Goal: Transaction & Acquisition: Purchase product/service

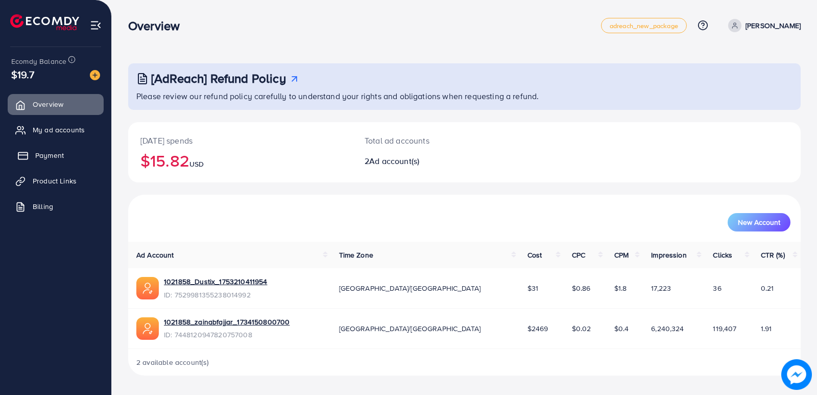
click at [57, 155] on span "Payment" at bounding box center [49, 155] width 29 height 10
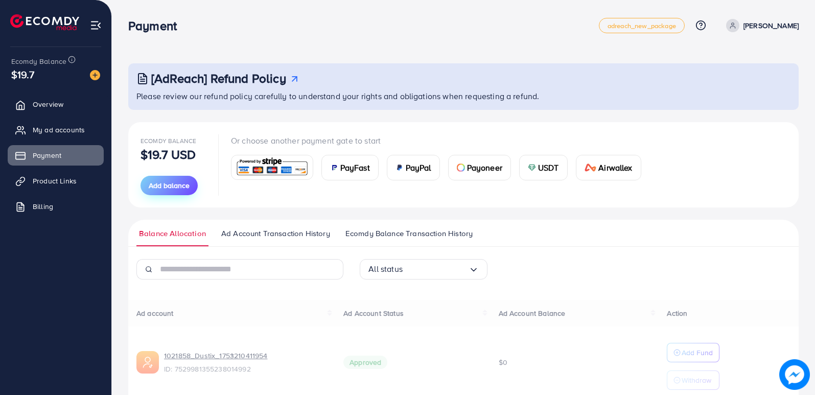
click at [174, 188] on span "Add balance" at bounding box center [169, 185] width 41 height 10
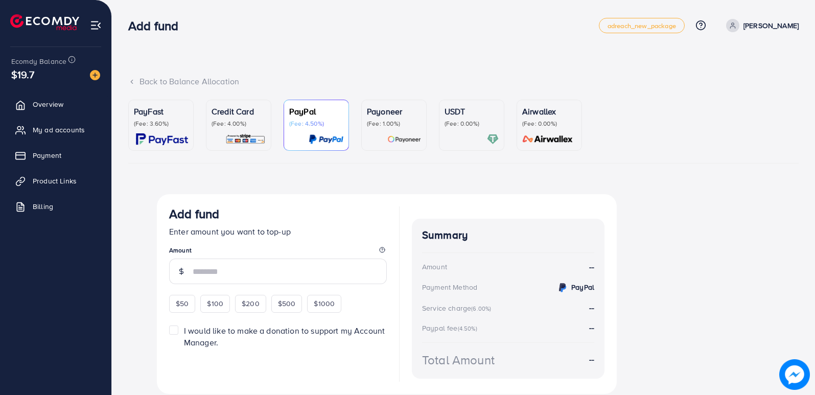
scroll to position [36, 0]
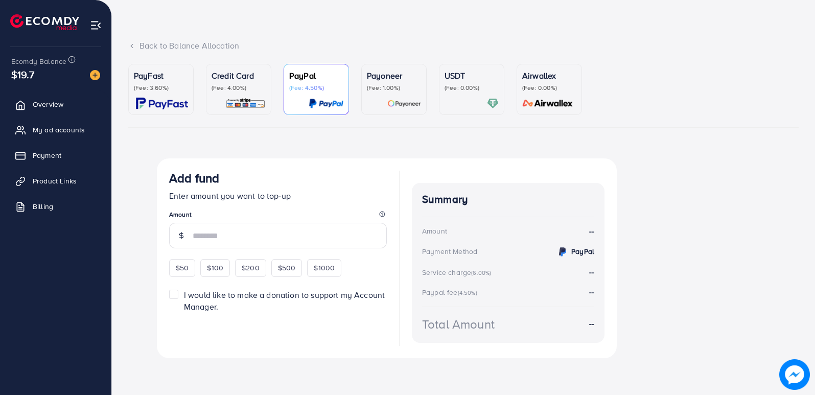
click at [256, 91] on p "(Fee: 4.00%)" at bounding box center [238, 88] width 54 height 8
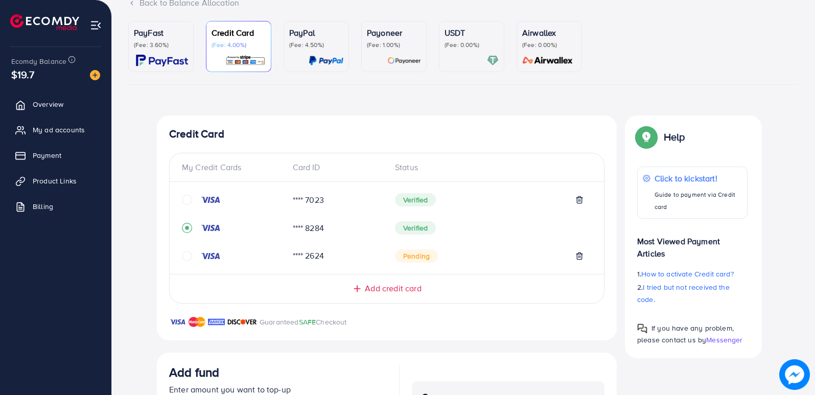
scroll to position [138, 0]
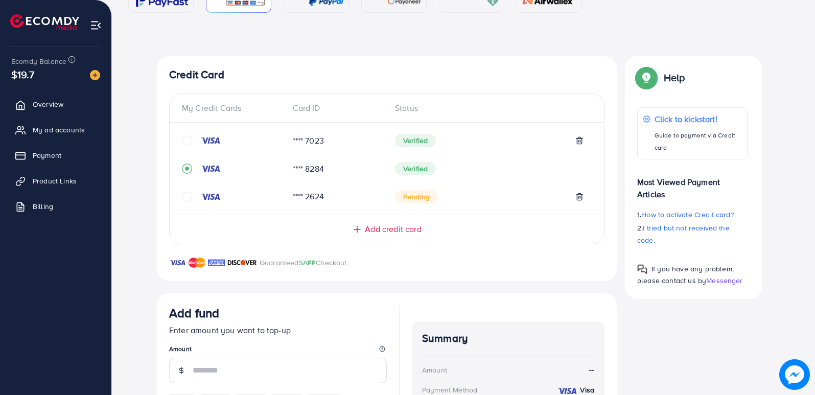
click at [377, 224] on span "Add credit card" at bounding box center [393, 229] width 56 height 12
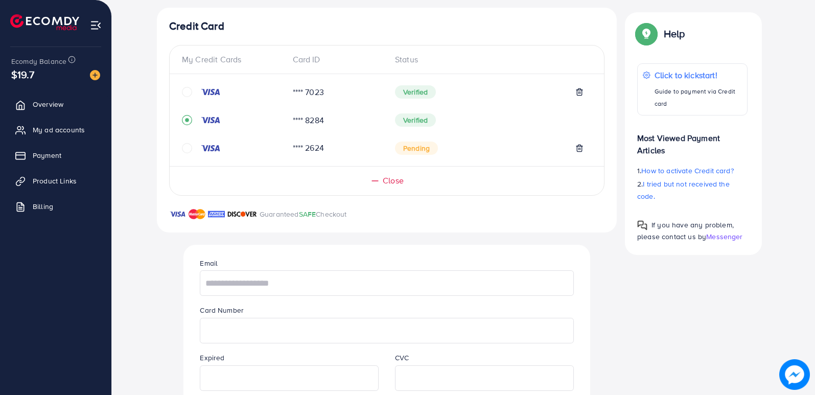
scroll to position [240, 0]
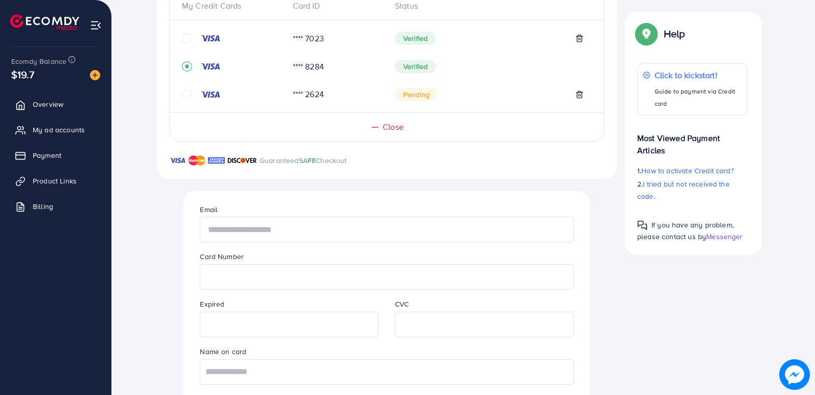
click at [274, 226] on input "text" at bounding box center [386, 230] width 373 height 26
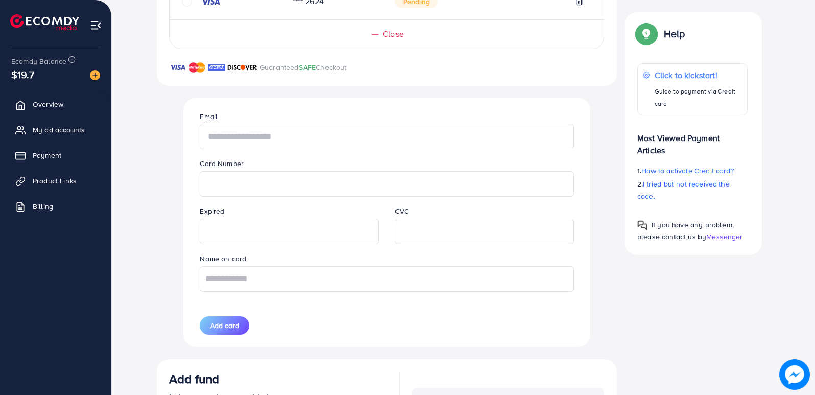
scroll to position [342, 0]
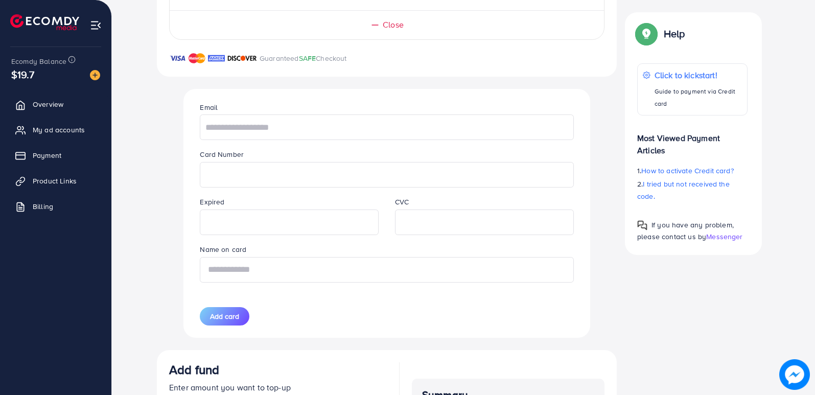
click at [301, 269] on input "text" at bounding box center [386, 270] width 373 height 26
click at [315, 268] on input "text" at bounding box center [386, 270] width 373 height 26
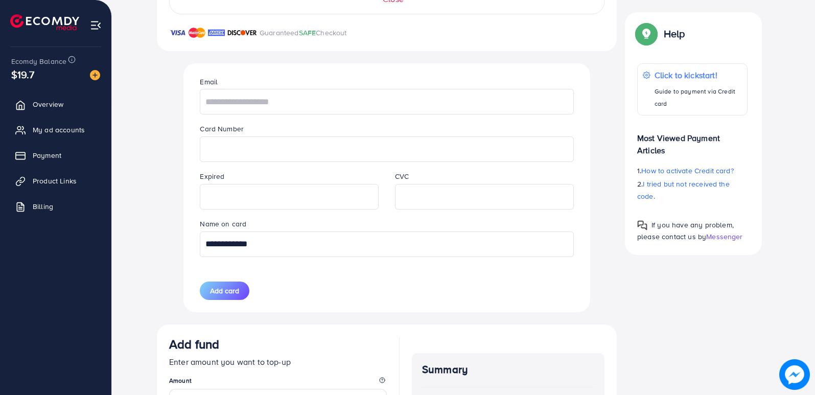
scroll to position [393, 0]
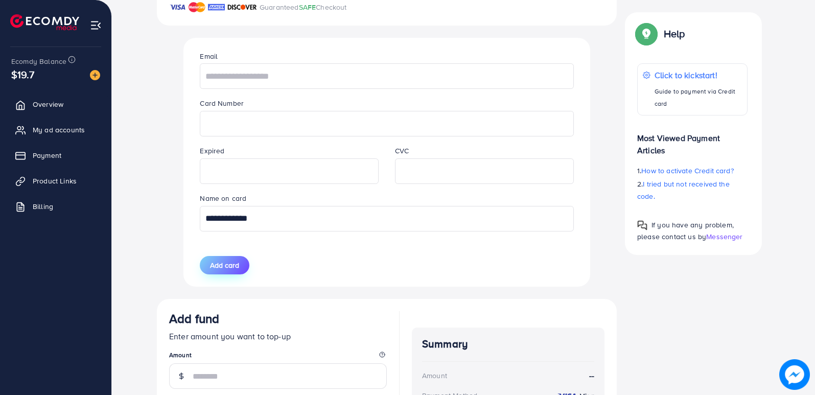
type input "**********"
click at [235, 264] on span "Add card" at bounding box center [224, 265] width 29 height 10
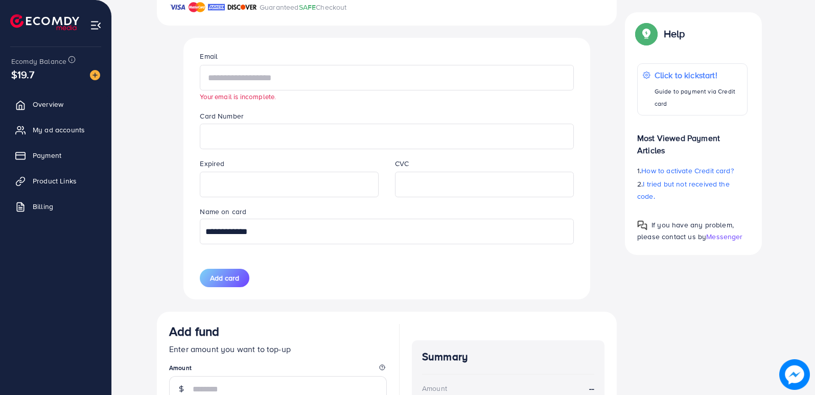
click at [303, 75] on input "text" at bounding box center [386, 78] width 373 height 26
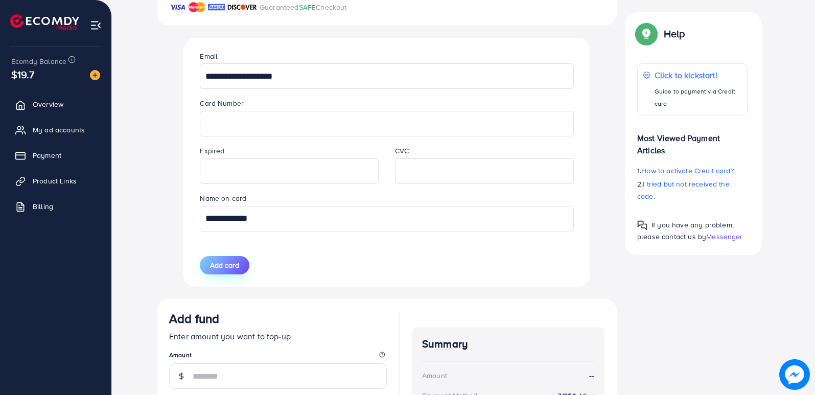
type input "**********"
click at [235, 266] on span "Add card" at bounding box center [224, 265] width 29 height 10
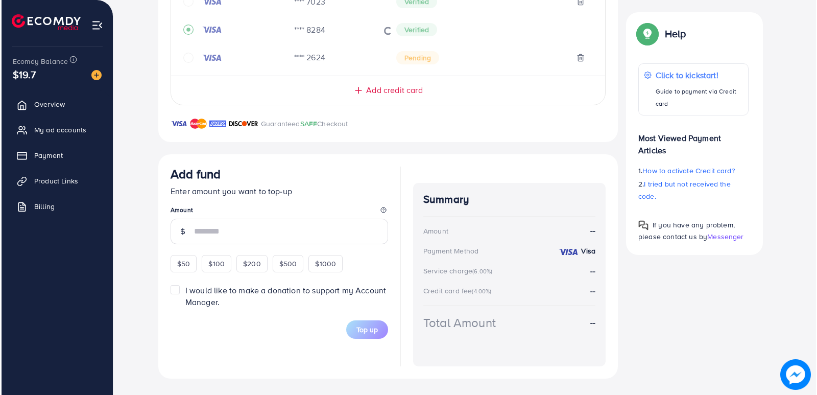
scroll to position [83, 0]
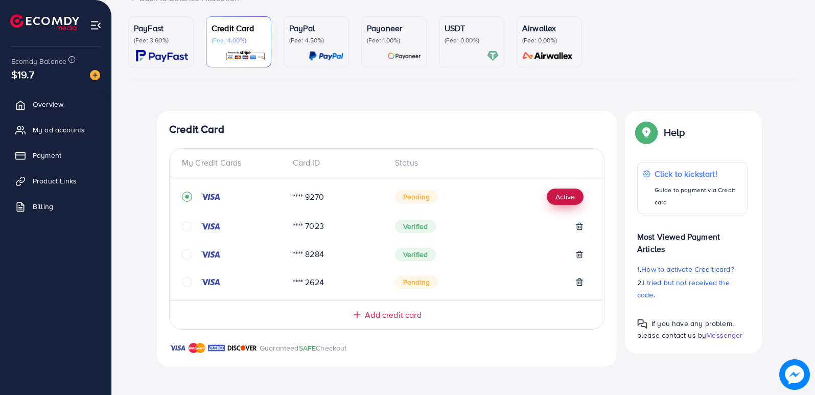
click at [566, 193] on button "Active" at bounding box center [565, 196] width 37 height 16
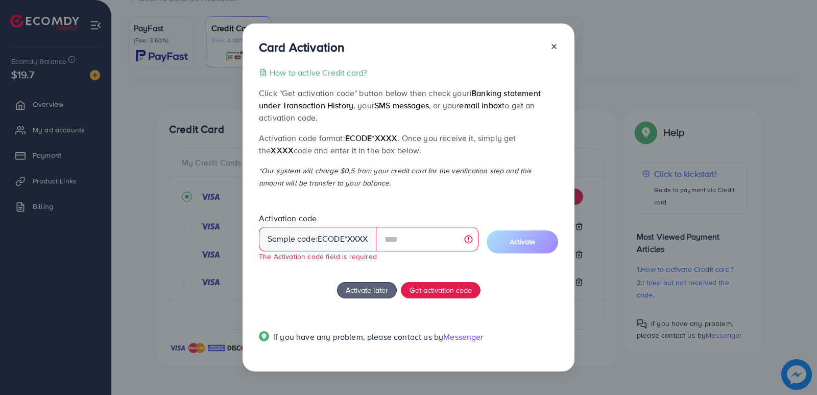
click at [431, 228] on div "Activation code Sample code: ecode *XXXX The Activation code field is required" at bounding box center [369, 236] width 220 height 49
drag, startPoint x: 369, startPoint y: 239, endPoint x: 267, endPoint y: 242, distance: 102.2
click at [267, 242] on div "Sample code: ecode *XXXX" at bounding box center [317, 239] width 117 height 25
copy div "Sample code: ecode *XXXX"
click at [439, 293] on span "Get activation code" at bounding box center [441, 290] width 62 height 11
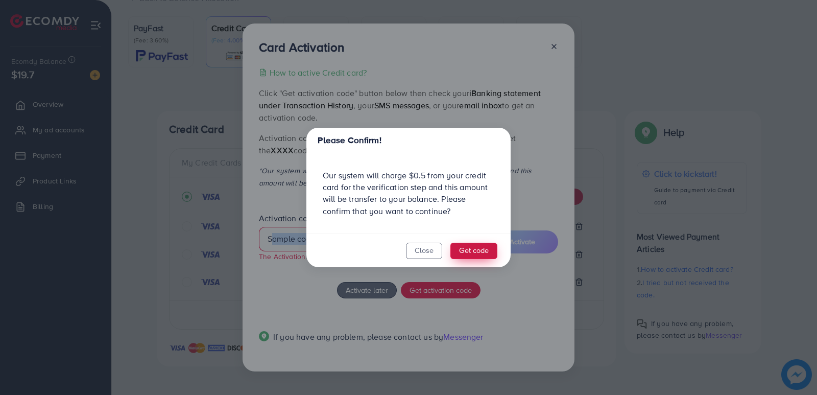
click at [479, 250] on button "Get code" at bounding box center [474, 251] width 47 height 16
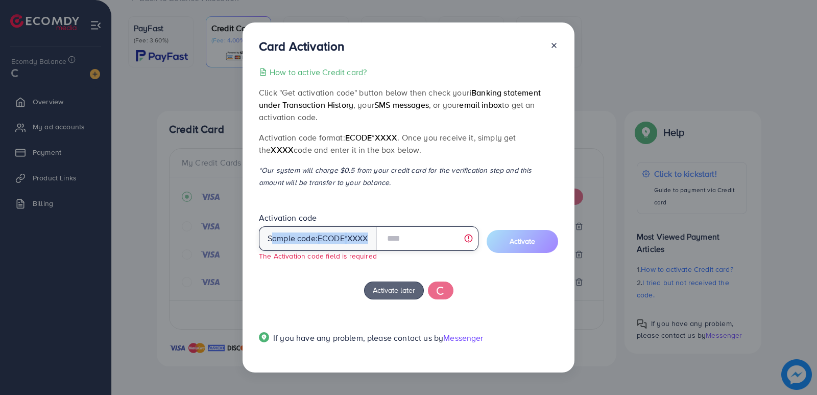
click at [432, 240] on input "text" at bounding box center [427, 238] width 103 height 25
click at [423, 240] on input "text" at bounding box center [427, 238] width 103 height 25
click at [403, 242] on input "text" at bounding box center [427, 238] width 103 height 25
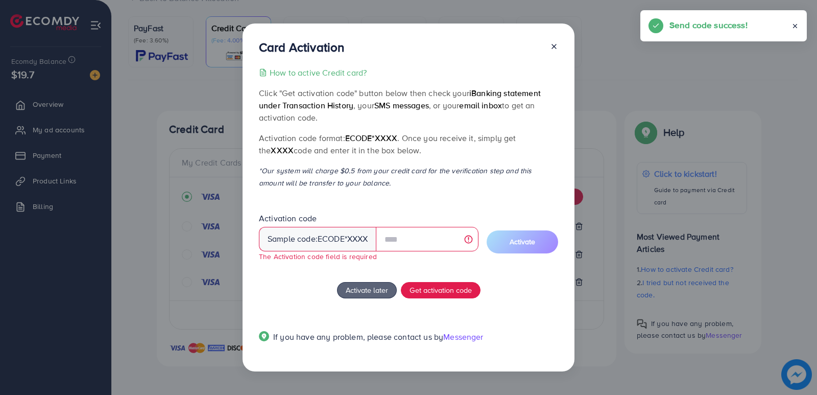
click at [534, 285] on div "Activate later Get activation code" at bounding box center [408, 290] width 299 height 16
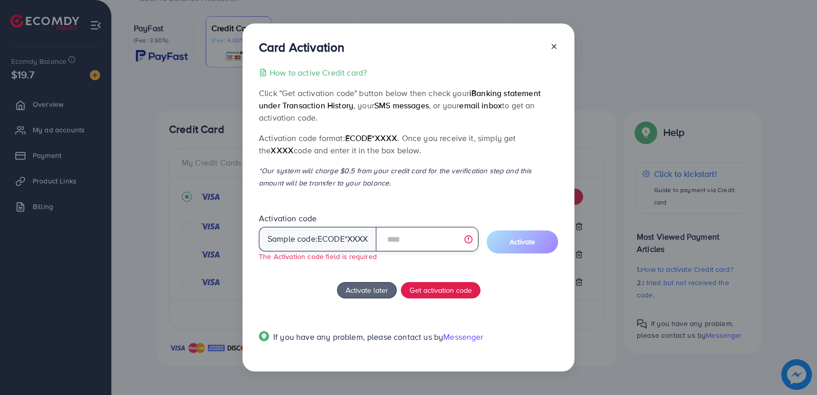
click at [408, 244] on input "text" at bounding box center [427, 239] width 103 height 25
click at [405, 242] on input "text" at bounding box center [427, 239] width 103 height 25
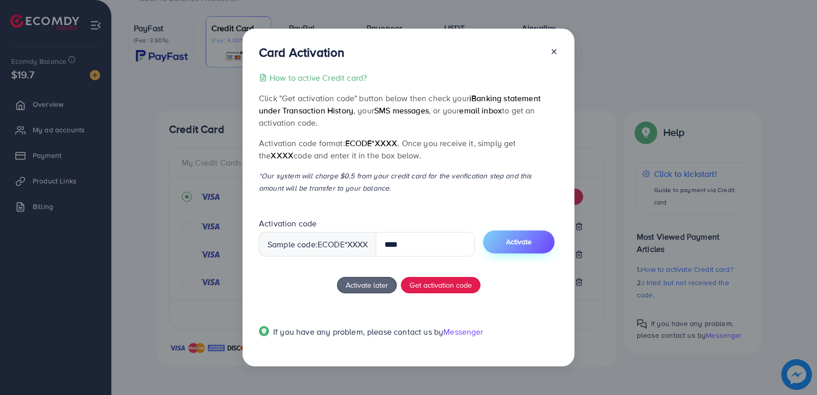
click at [528, 239] on span "Activate" at bounding box center [519, 241] width 26 height 10
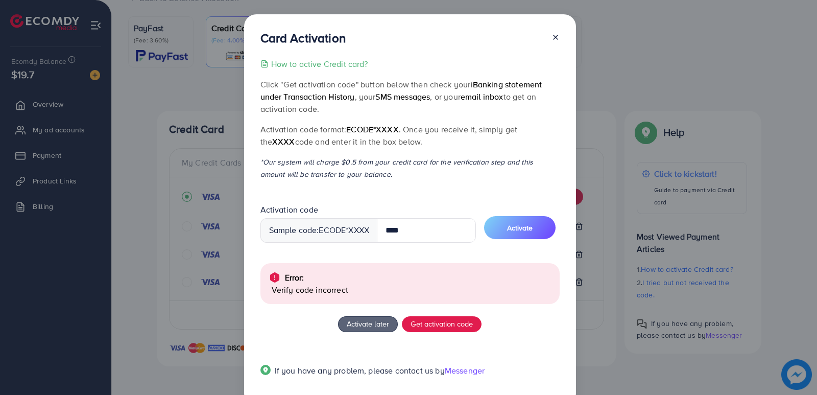
scroll to position [25, 0]
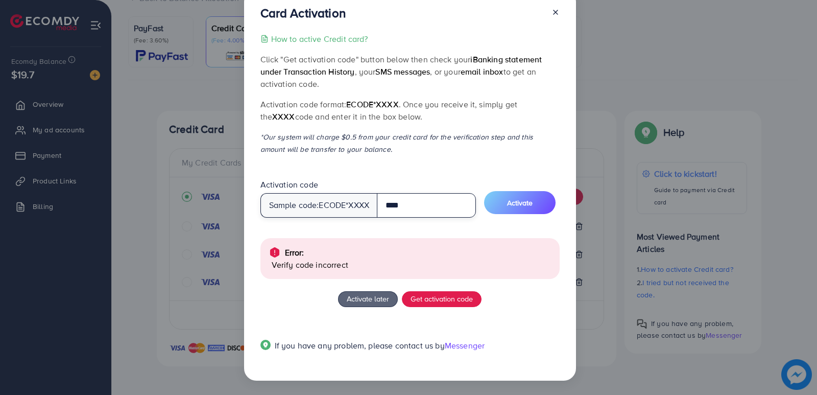
click at [395, 207] on input "****" at bounding box center [426, 205] width 99 height 25
type input "****"
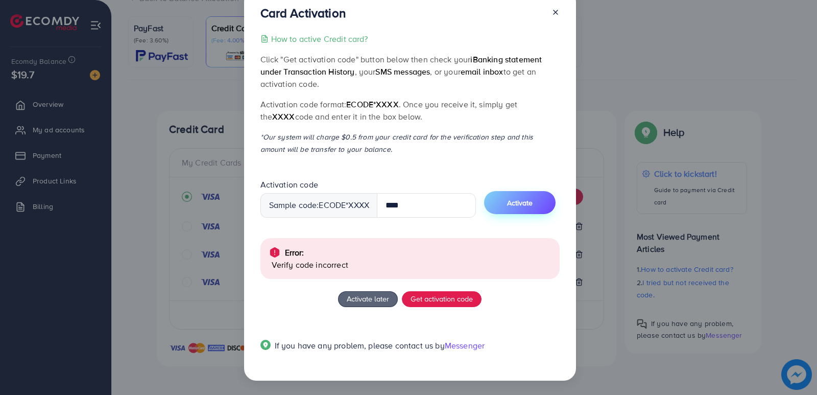
click at [534, 195] on button "Activate" at bounding box center [520, 202] width 72 height 23
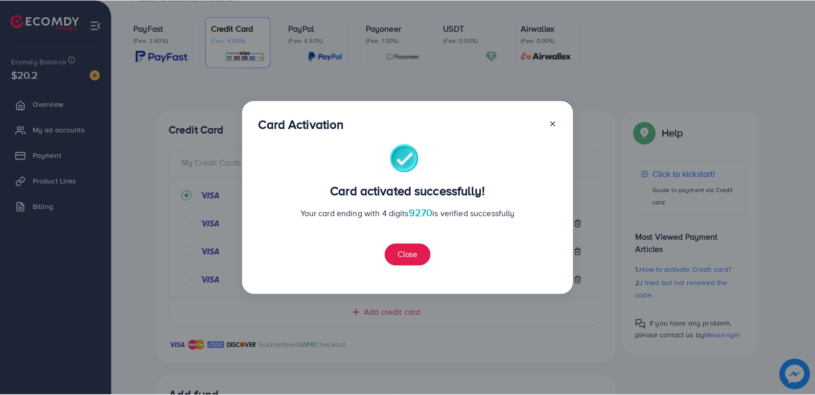
scroll to position [305, 0]
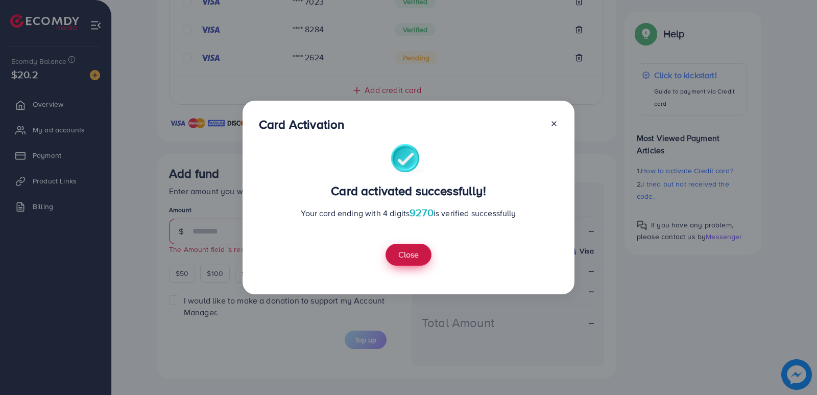
click at [411, 256] on button "Close" at bounding box center [409, 255] width 46 height 22
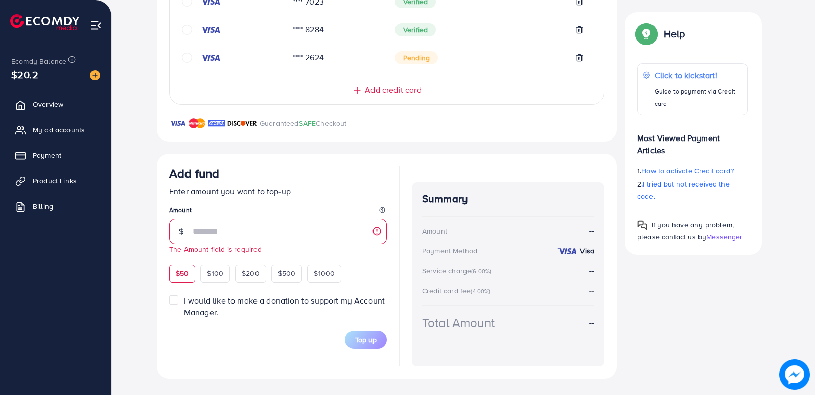
click at [187, 275] on span "$50" at bounding box center [182, 273] width 13 height 10
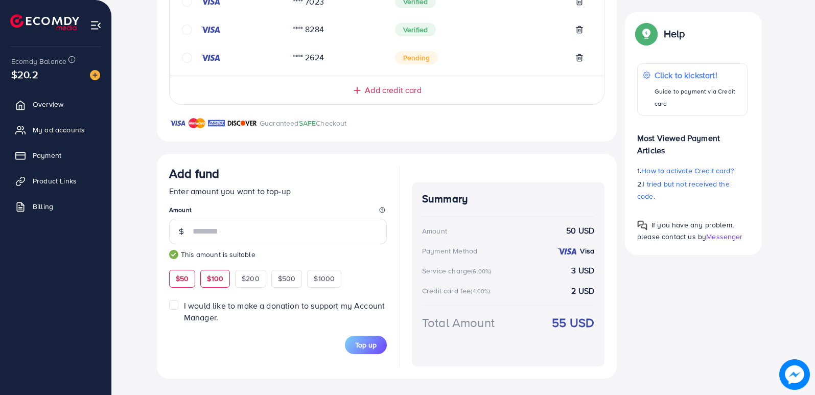
click at [212, 280] on span "$100" at bounding box center [215, 278] width 16 height 10
drag, startPoint x: 212, startPoint y: 233, endPoint x: 169, endPoint y: 232, distance: 43.9
click at [169, 233] on div "***" at bounding box center [278, 232] width 218 height 26
drag, startPoint x: 207, startPoint y: 230, endPoint x: 179, endPoint y: 231, distance: 28.6
click at [179, 231] on div "***" at bounding box center [278, 232] width 218 height 26
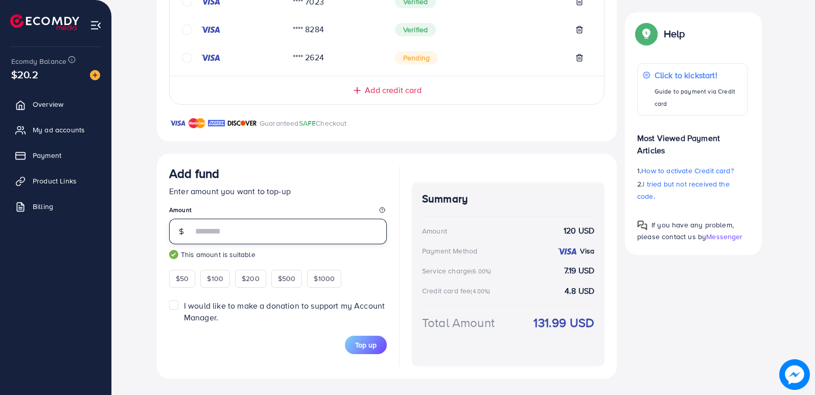
drag, startPoint x: 212, startPoint y: 229, endPoint x: 175, endPoint y: 233, distance: 37.5
click at [175, 233] on div "***" at bounding box center [278, 232] width 218 height 26
type input "***"
click at [370, 346] on span "Top up" at bounding box center [365, 345] width 21 height 10
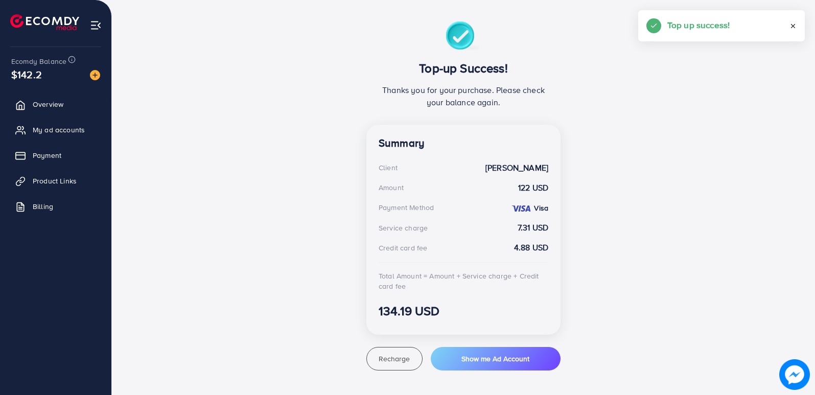
scroll to position [173, 0]
click at [500, 364] on button "Show me Ad Account" at bounding box center [496, 358] width 130 height 23
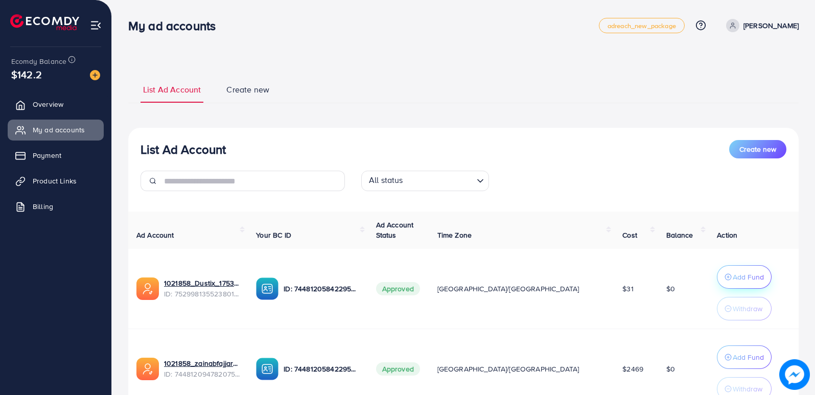
click at [732, 273] on p "Add Fund" at bounding box center [747, 277] width 31 height 12
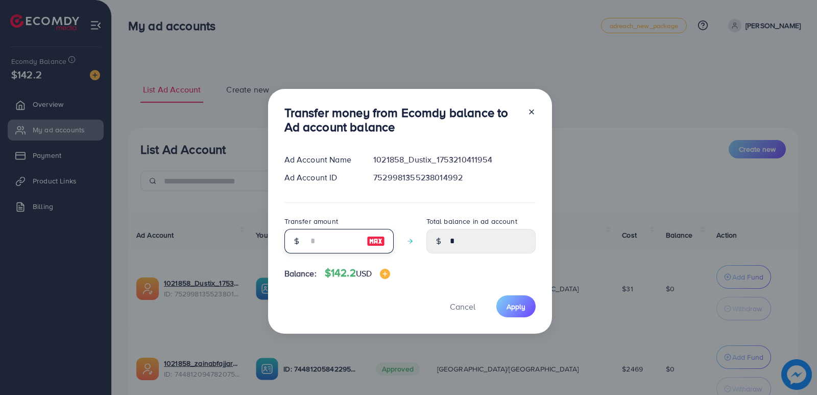
click at [347, 245] on input "number" at bounding box center [333, 241] width 51 height 25
type input "**"
type input "*****"
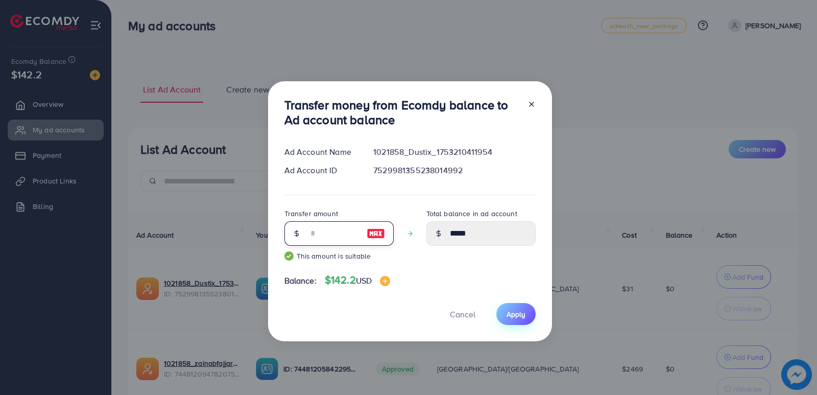
type input "**"
click at [513, 311] on span "Apply" at bounding box center [516, 314] width 19 height 10
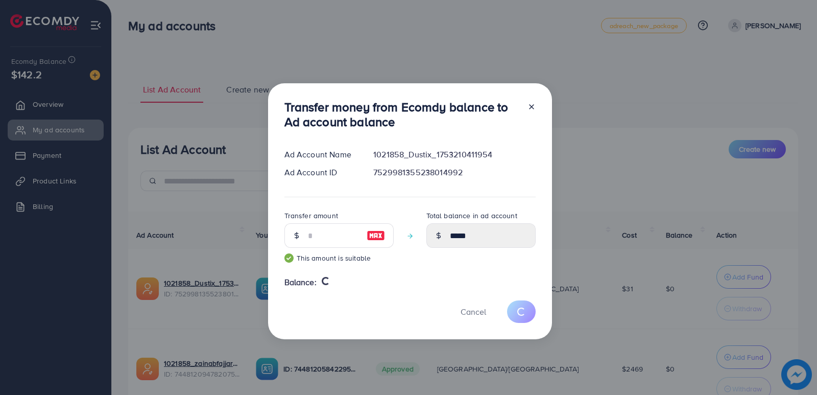
type input "*"
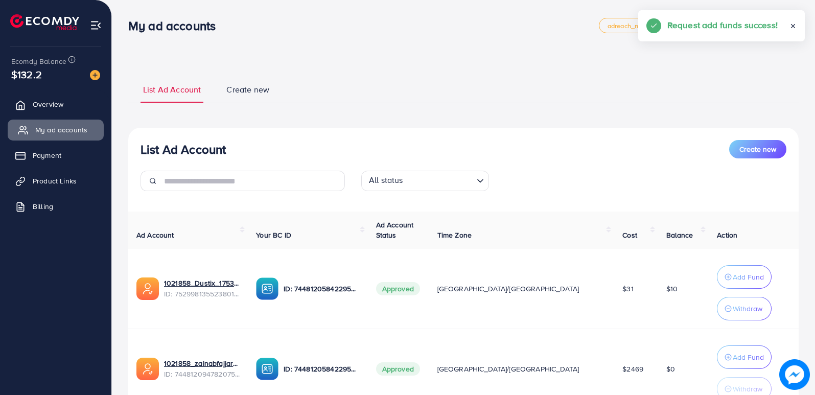
click at [56, 130] on span "My ad accounts" at bounding box center [61, 130] width 52 height 10
click at [58, 159] on span "Payment" at bounding box center [49, 155] width 29 height 10
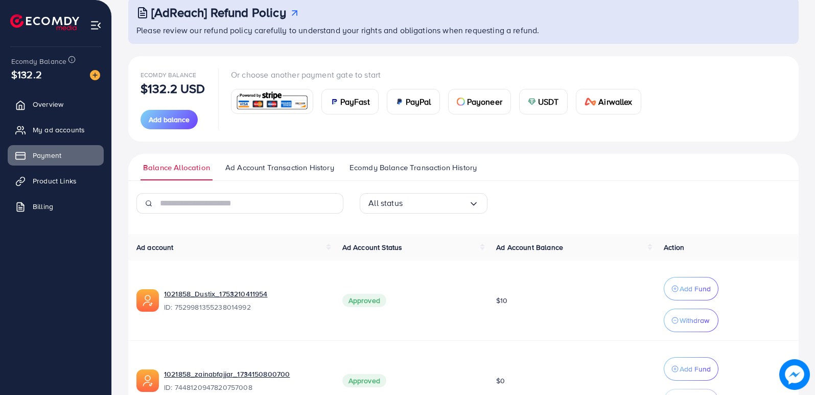
scroll to position [135, 0]
